Goal: Information Seeking & Learning: Learn about a topic

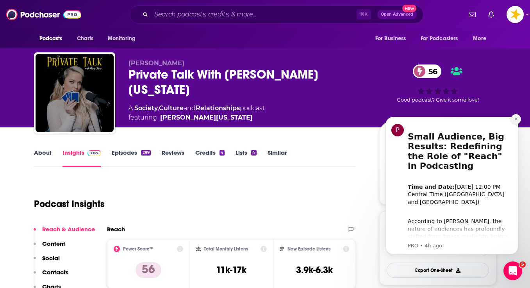
click at [514, 121] on icon "Dismiss notification" at bounding box center [516, 119] width 4 height 4
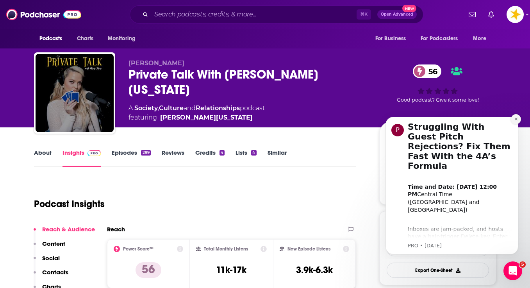
click at [515, 119] on icon "Dismiss notification" at bounding box center [516, 119] width 4 height 4
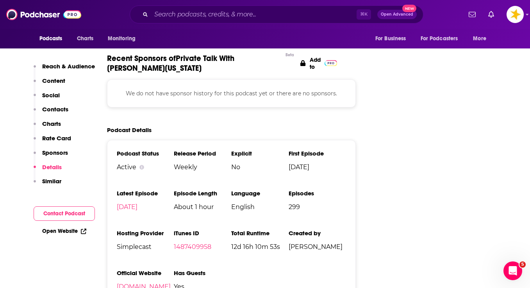
scroll to position [1174, 0]
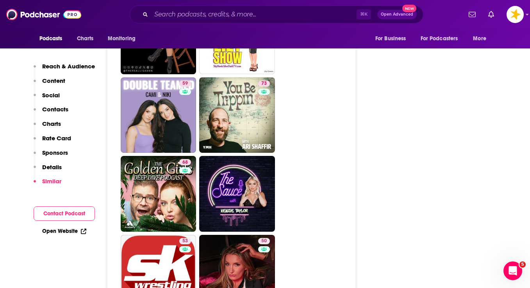
scroll to position [1676, 0]
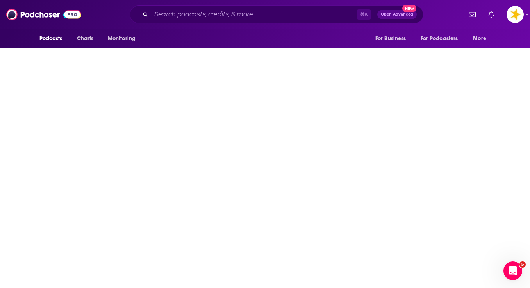
type input "https://www.podchaser.com/podcasts/excuse-my-grandma-1733354"
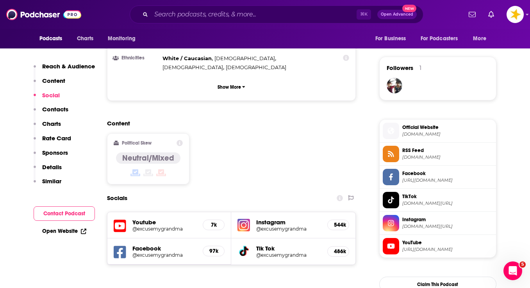
scroll to position [545, 0]
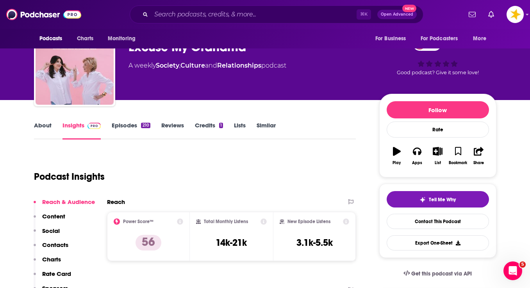
scroll to position [6, 0]
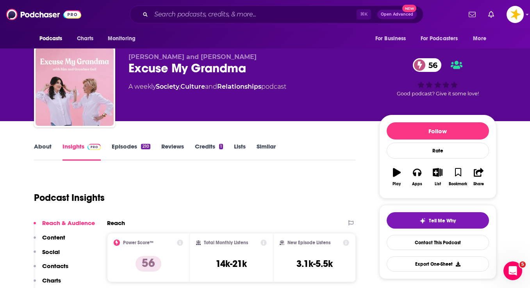
click at [411, 4] on div "Podcasts Charts Monitoring ⌘ K Open Advanced New For Business For Podcasters Mo…" at bounding box center [265, 14] width 530 height 29
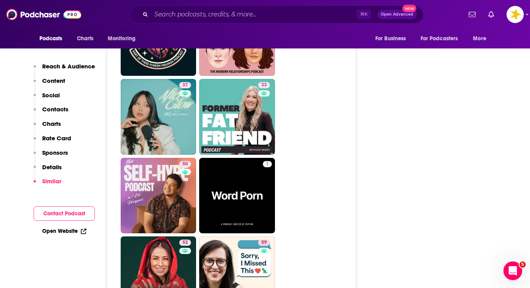
scroll to position [1824, 0]
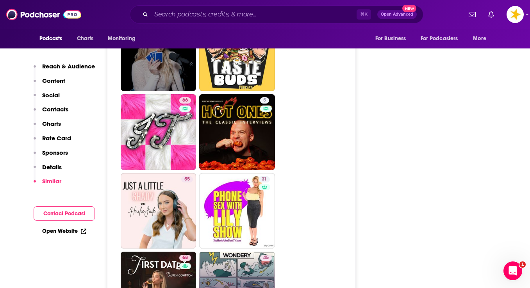
scroll to position [2007, 0]
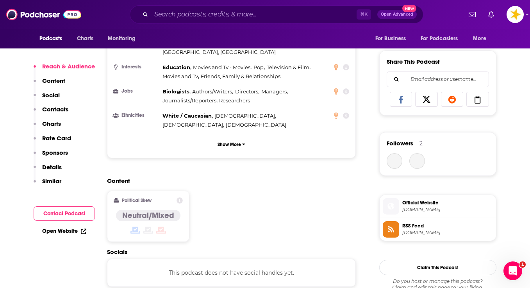
scroll to position [501, 0]
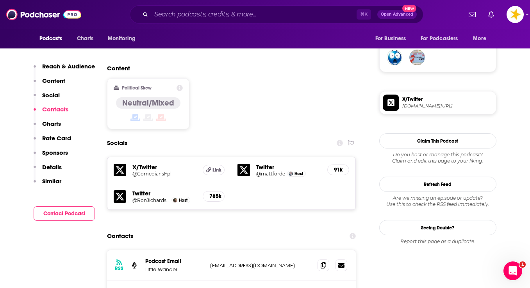
scroll to position [629, 0]
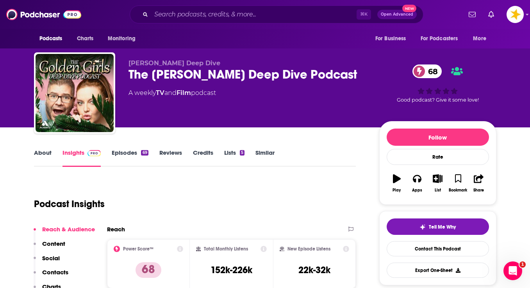
click at [45, 154] on link "About" at bounding box center [43, 158] width 18 height 18
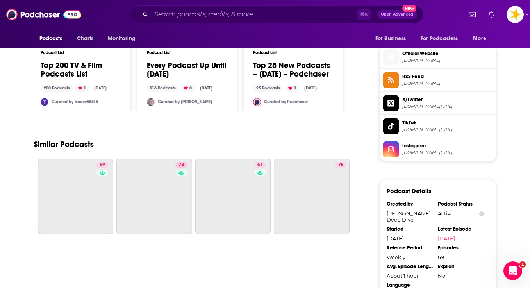
scroll to position [621, 0]
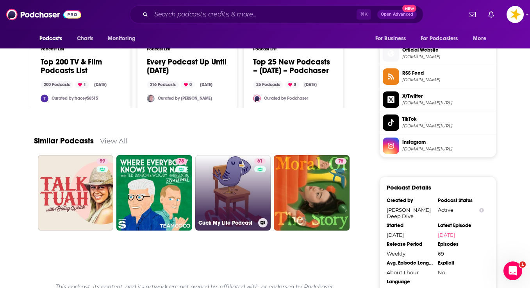
click at [224, 191] on link "61 Cuck My Life Podcast" at bounding box center [233, 193] width 76 height 76
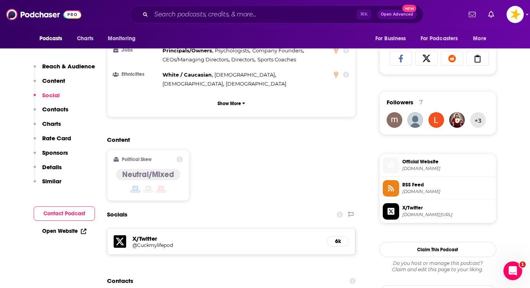
scroll to position [549, 0]
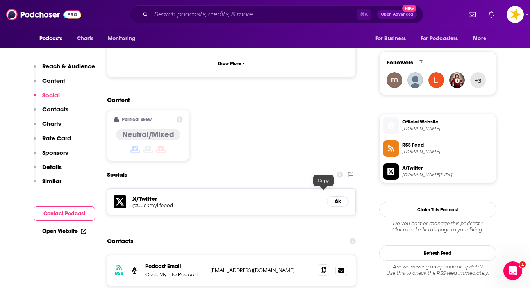
click at [325, 267] on icon at bounding box center [323, 270] width 5 height 6
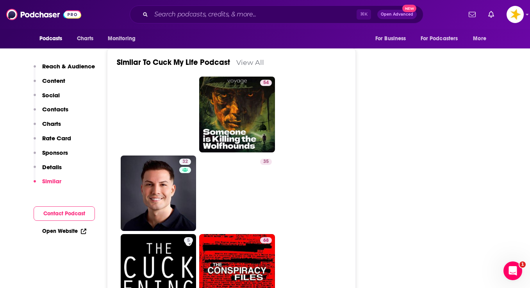
scroll to position [1419, 0]
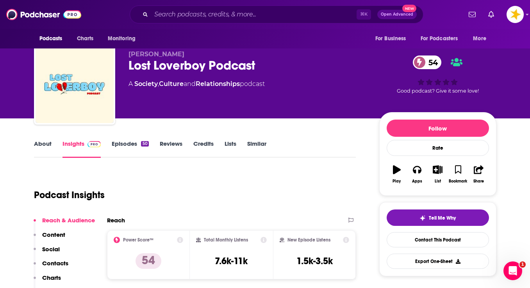
scroll to position [7, 0]
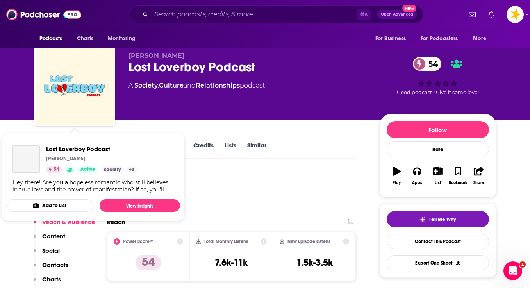
click at [45, 146] on div "Lost Loverboy Podcast Demetri Wiley 54 Active Society + 3" at bounding box center [75, 158] width 125 height 27
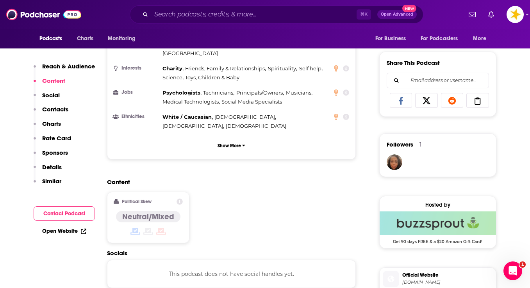
scroll to position [483, 0]
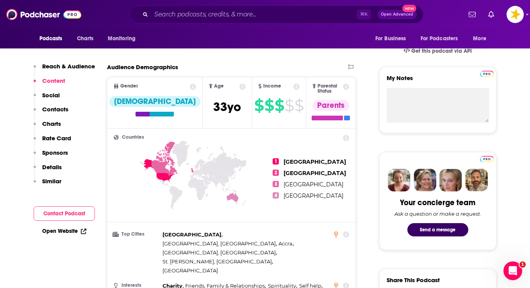
scroll to position [210, 0]
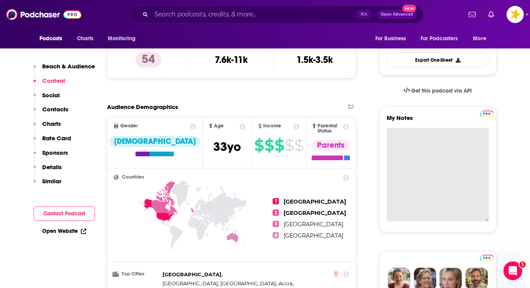
click at [415, 132] on textarea "My Notes" at bounding box center [438, 175] width 102 height 94
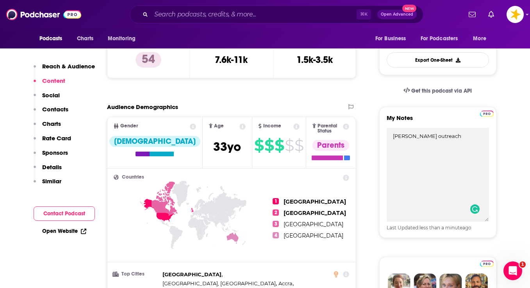
type textarea "priscilla outreach"
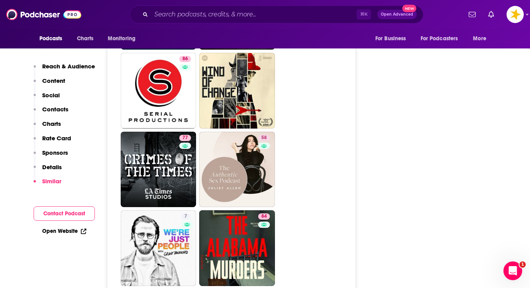
scroll to position [2678, 0]
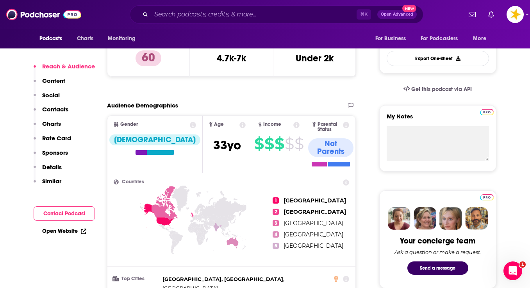
scroll to position [539, 0]
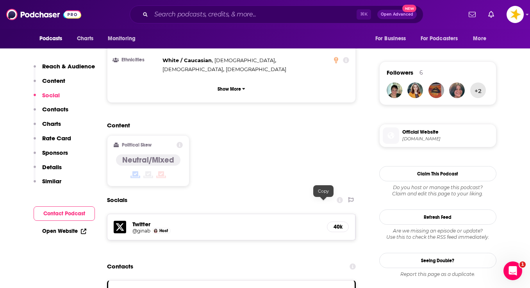
click at [48, 39] on span "Podcasts" at bounding box center [50, 38] width 23 height 11
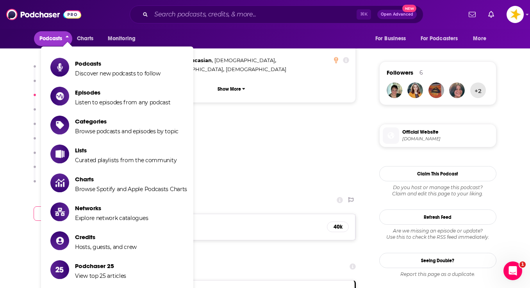
click at [83, 56] on li "Podcasts Discover new podcasts to follow" at bounding box center [117, 67] width 152 height 26
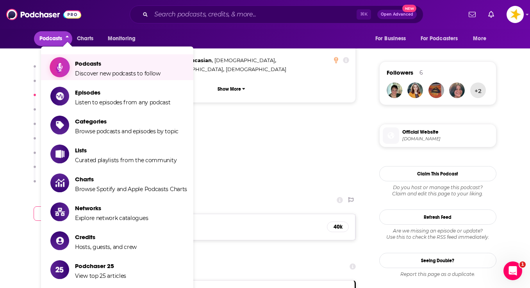
click at [83, 61] on span "Podcasts" at bounding box center [118, 63] width 86 height 7
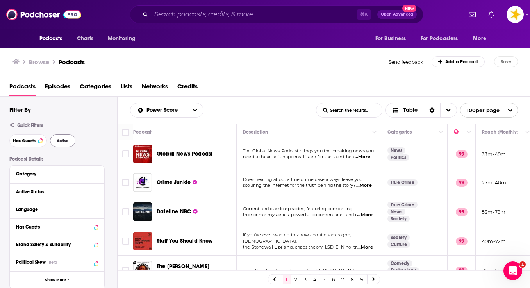
click at [60, 143] on span "Active" at bounding box center [63, 141] width 12 height 4
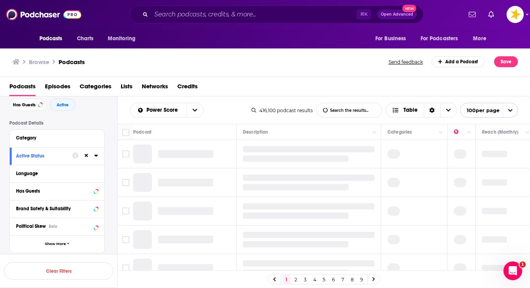
scroll to position [45, 0]
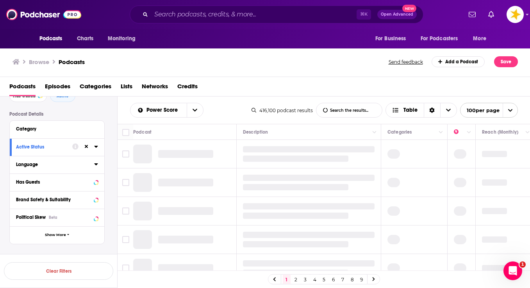
click at [96, 165] on icon at bounding box center [96, 164] width 4 height 2
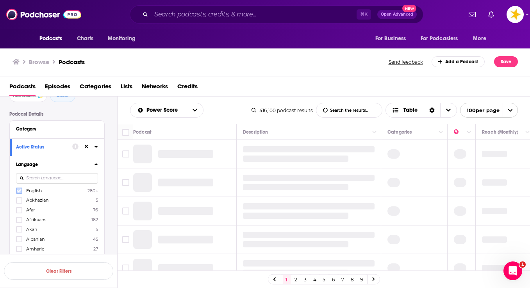
click at [19, 192] on icon at bounding box center [19, 190] width 5 height 5
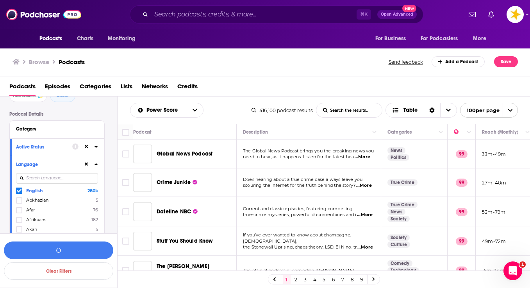
click at [96, 165] on icon at bounding box center [96, 164] width 4 height 2
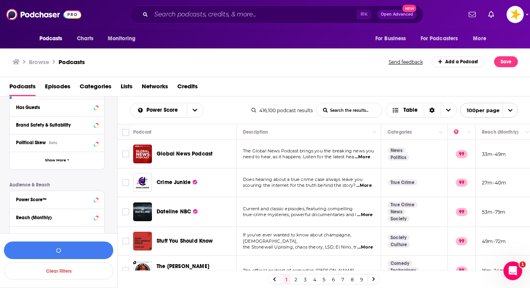
scroll to position [123, 0]
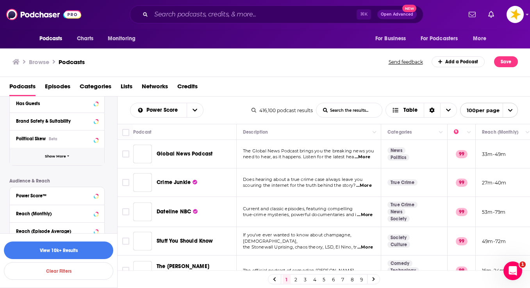
click at [56, 159] on span "Show More" at bounding box center [55, 156] width 21 height 4
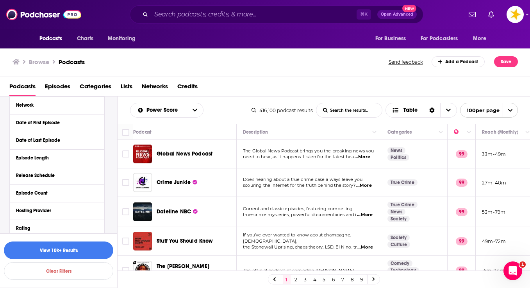
scroll to position [215, 0]
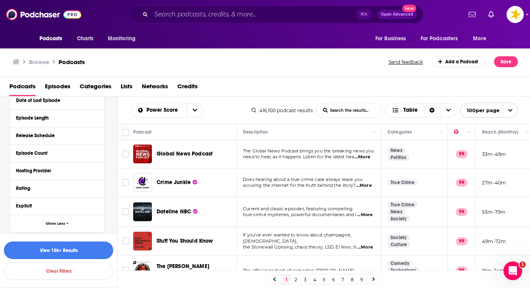
click at [98, 174] on div "Hosting Provider" at bounding box center [57, 171] width 95 height 18
click at [96, 172] on icon at bounding box center [96, 171] width 4 height 2
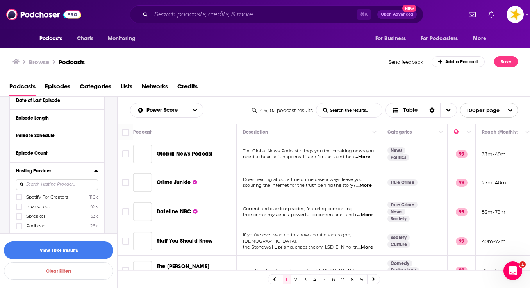
scroll to position [286, 0]
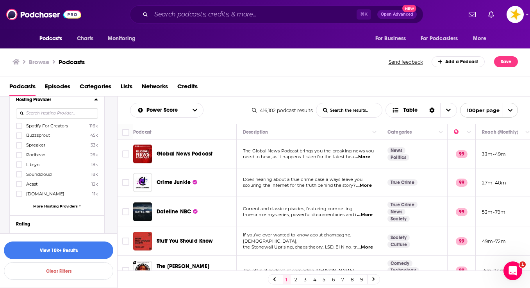
click at [49, 208] on span "More Hosting Providers" at bounding box center [55, 206] width 45 height 4
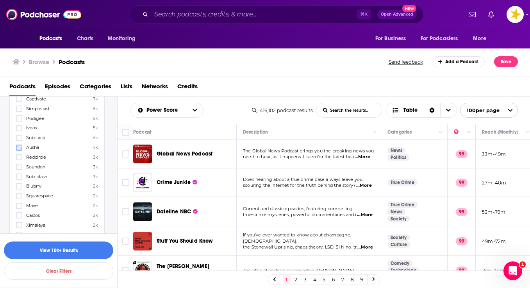
scroll to position [419, 0]
click at [17, 190] on icon at bounding box center [19, 187] width 5 height 5
click at [81, 254] on button "View 2k Results" at bounding box center [58, 251] width 109 height 18
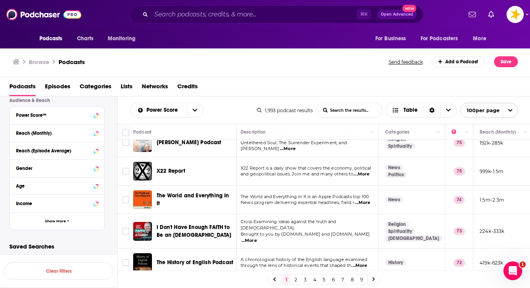
scroll to position [153, 2]
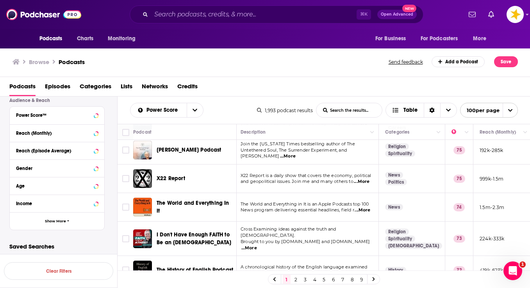
click at [280, 159] on span "...More" at bounding box center [288, 156] width 16 height 6
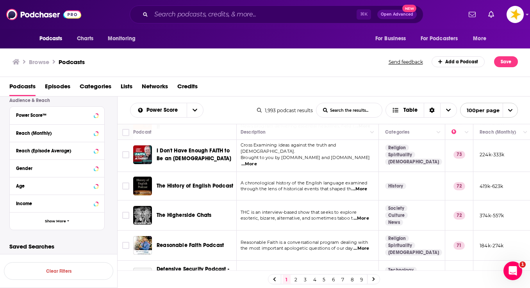
scroll to position [248, 2]
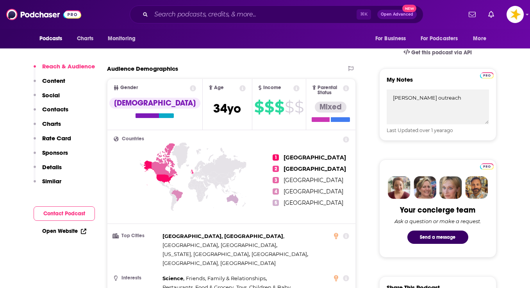
scroll to position [249, 0]
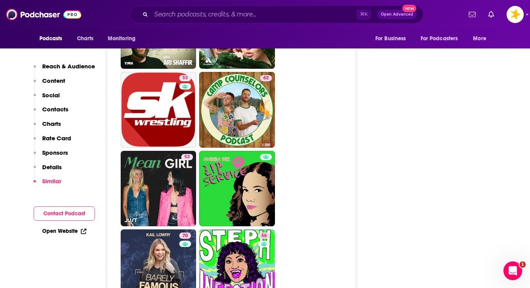
scroll to position [2330, 0]
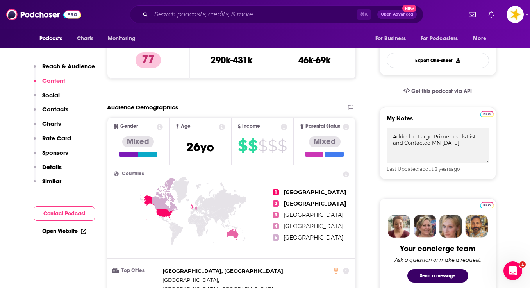
scroll to position [162, 0]
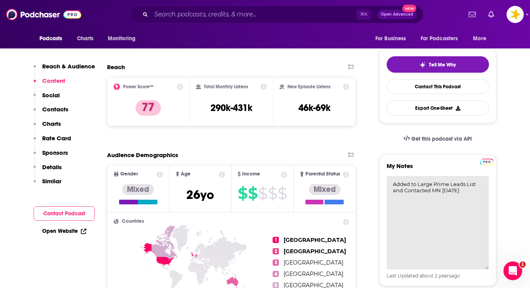
click at [422, 176] on textarea "Added to Large Prime Leads List and Contacted MN 7/19/23" at bounding box center [438, 223] width 102 height 94
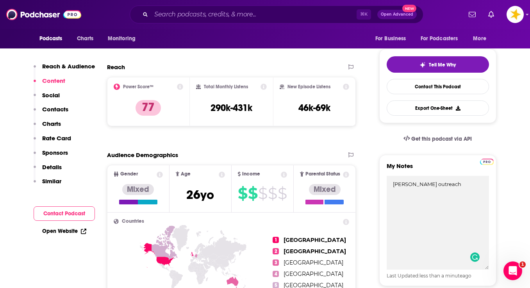
type textarea "priscilla outreach"
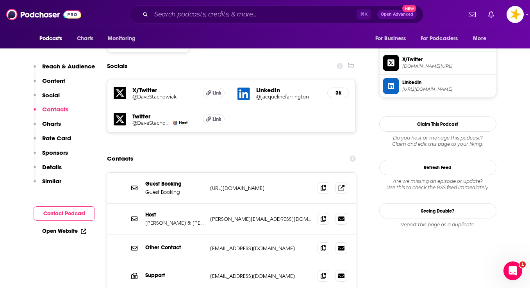
scroll to position [694, 0]
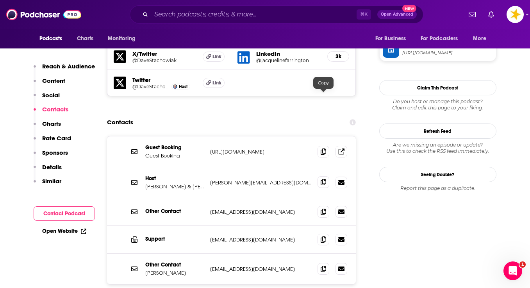
click at [321, 179] on icon at bounding box center [323, 182] width 5 height 6
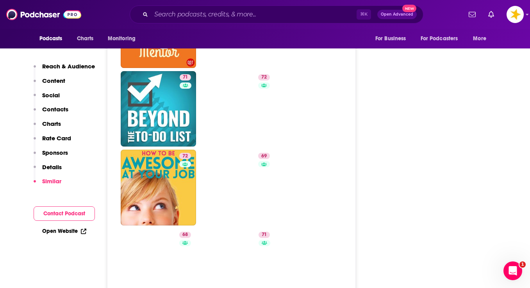
scroll to position [1886, 0]
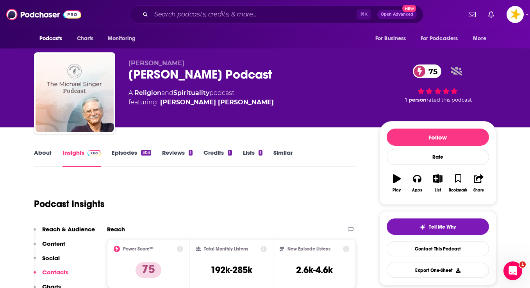
click at [133, 155] on link "Episodes 303" at bounding box center [131, 158] width 39 height 18
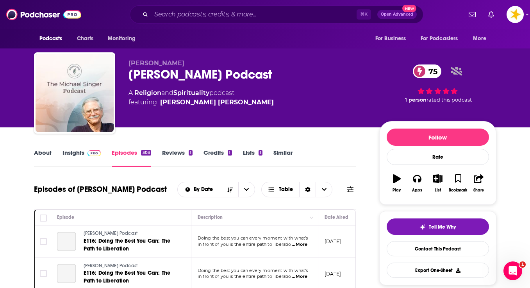
click at [72, 155] on link "Insights" at bounding box center [82, 158] width 39 height 18
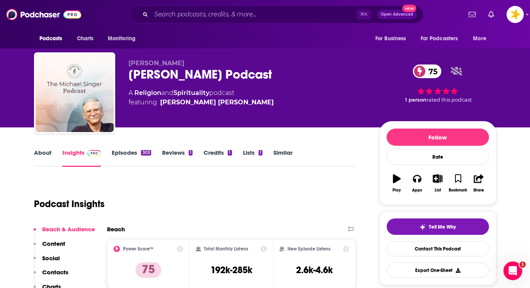
click at [37, 154] on link "About" at bounding box center [43, 158] width 18 height 18
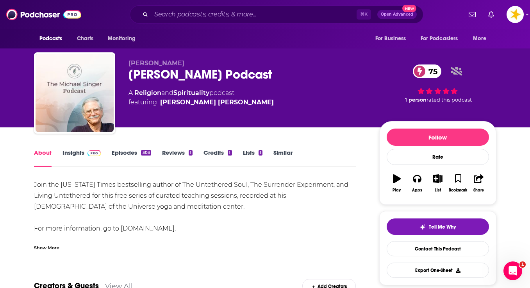
click at [67, 152] on link "Insights" at bounding box center [82, 158] width 39 height 18
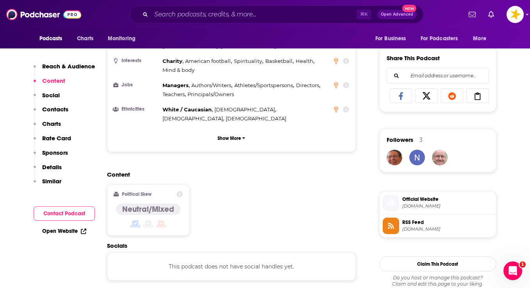
scroll to position [609, 0]
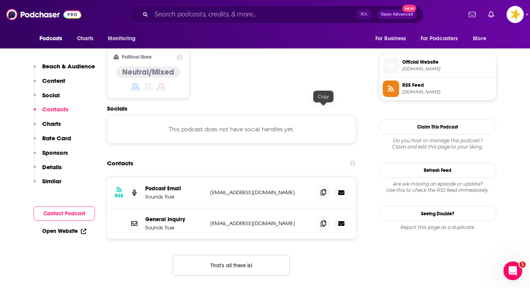
click at [324, 189] on icon at bounding box center [323, 192] width 5 height 6
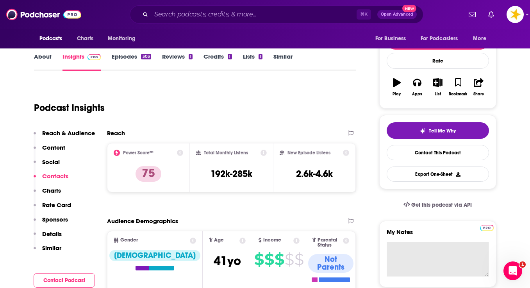
scroll to position [113, 0]
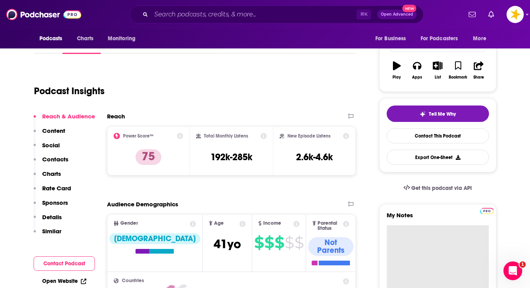
click at [415, 225] on textarea "My Notes" at bounding box center [438, 272] width 102 height 94
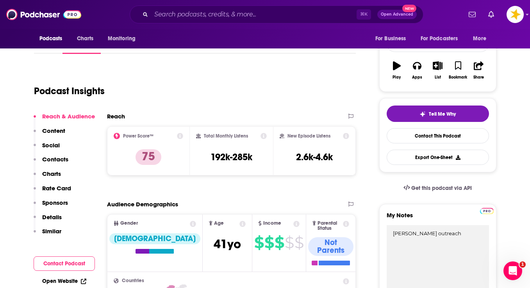
type textarea "priscilla outreach"
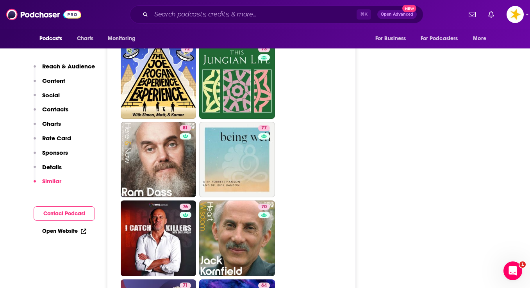
scroll to position [1786, 0]
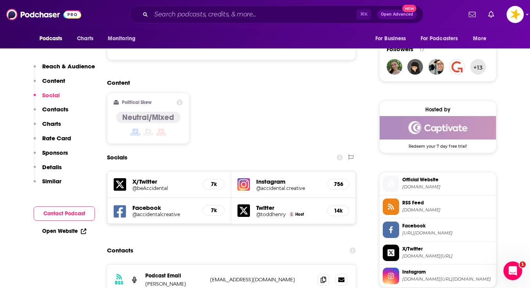
scroll to position [612, 0]
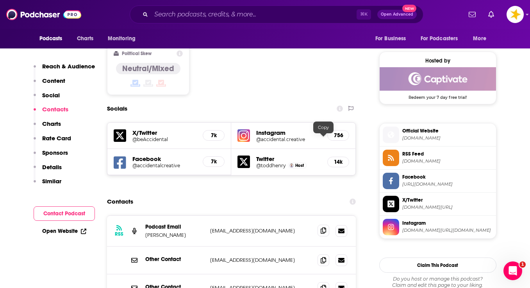
click at [323, 227] on icon at bounding box center [323, 230] width 5 height 6
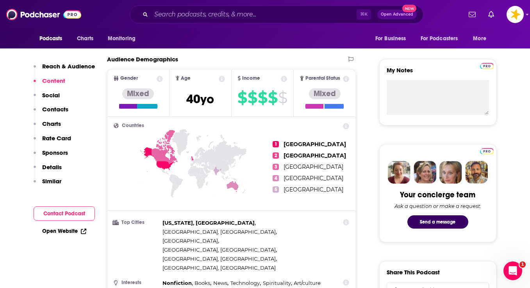
scroll to position [184, 0]
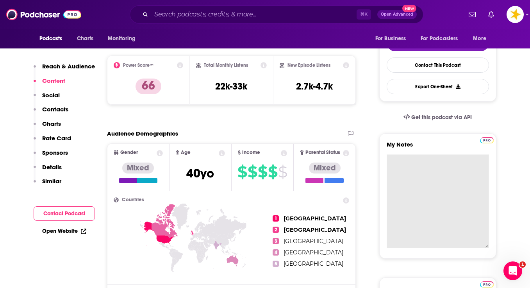
click at [401, 160] on textarea "My Notes" at bounding box center [438, 201] width 102 height 94
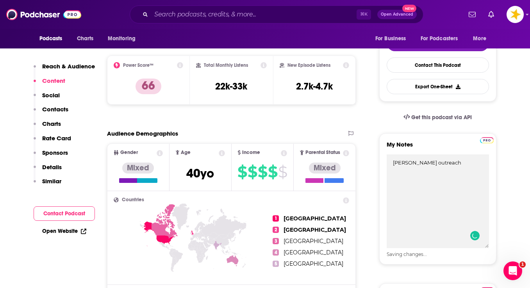
type textarea "priscilla outreach"
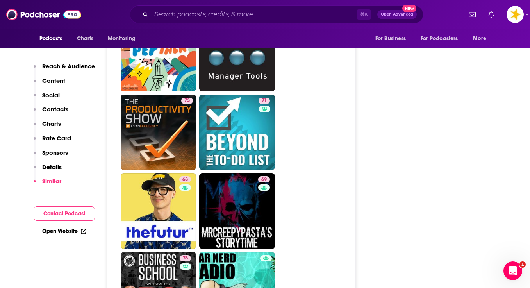
scroll to position [1885, 0]
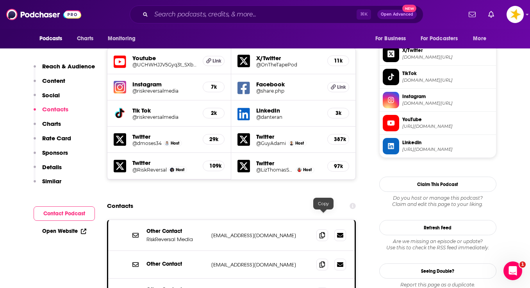
click at [322, 288] on icon at bounding box center [322, 293] width 5 height 6
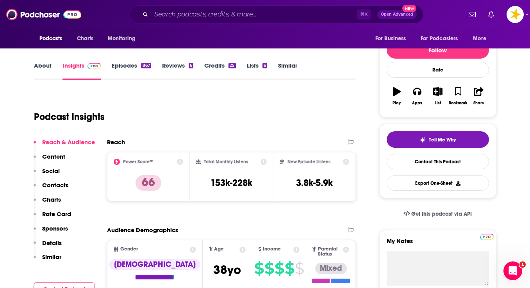
scroll to position [88, 0]
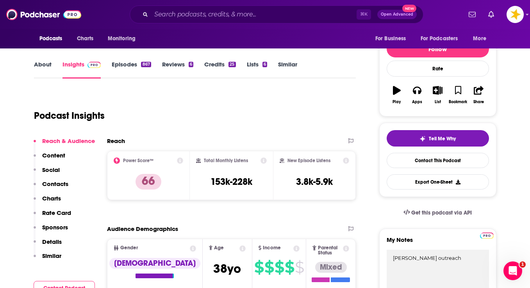
type textarea "[PERSON_NAME] outreach"
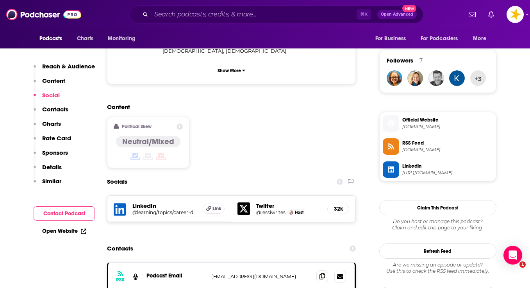
click at [324, 273] on icon at bounding box center [322, 276] width 5 height 6
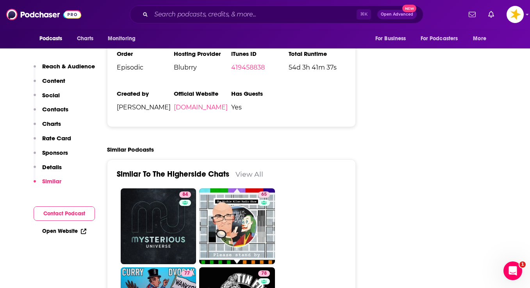
scroll to position [1577, 0]
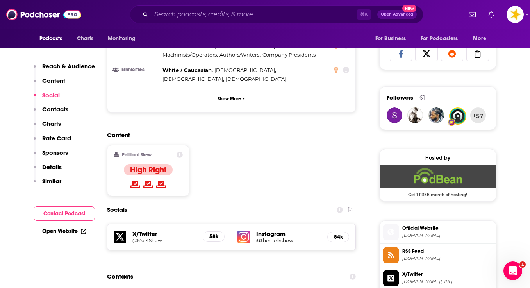
scroll to position [513, 0]
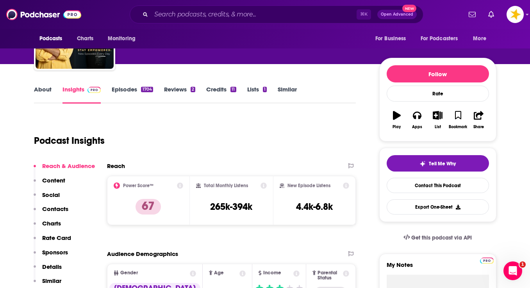
scroll to position [36, 0]
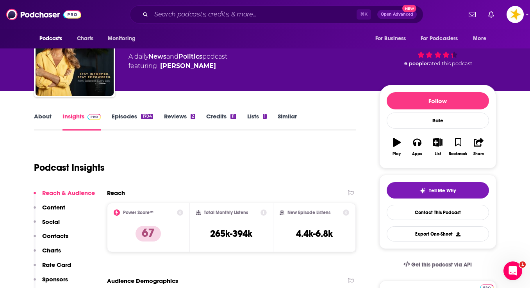
click at [45, 115] on link "About" at bounding box center [43, 122] width 18 height 18
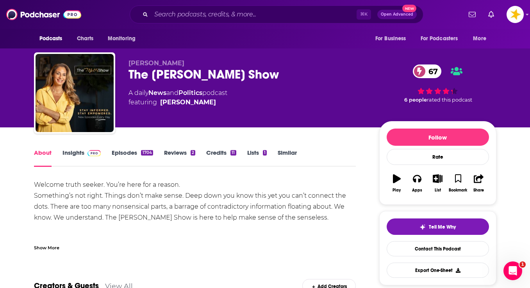
click at [116, 151] on link "Episodes 1704" at bounding box center [132, 158] width 41 height 18
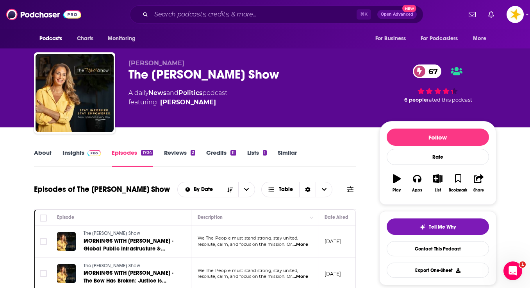
click at [71, 156] on link "Insights" at bounding box center [82, 158] width 39 height 18
